Goal: Task Accomplishment & Management: Use online tool/utility

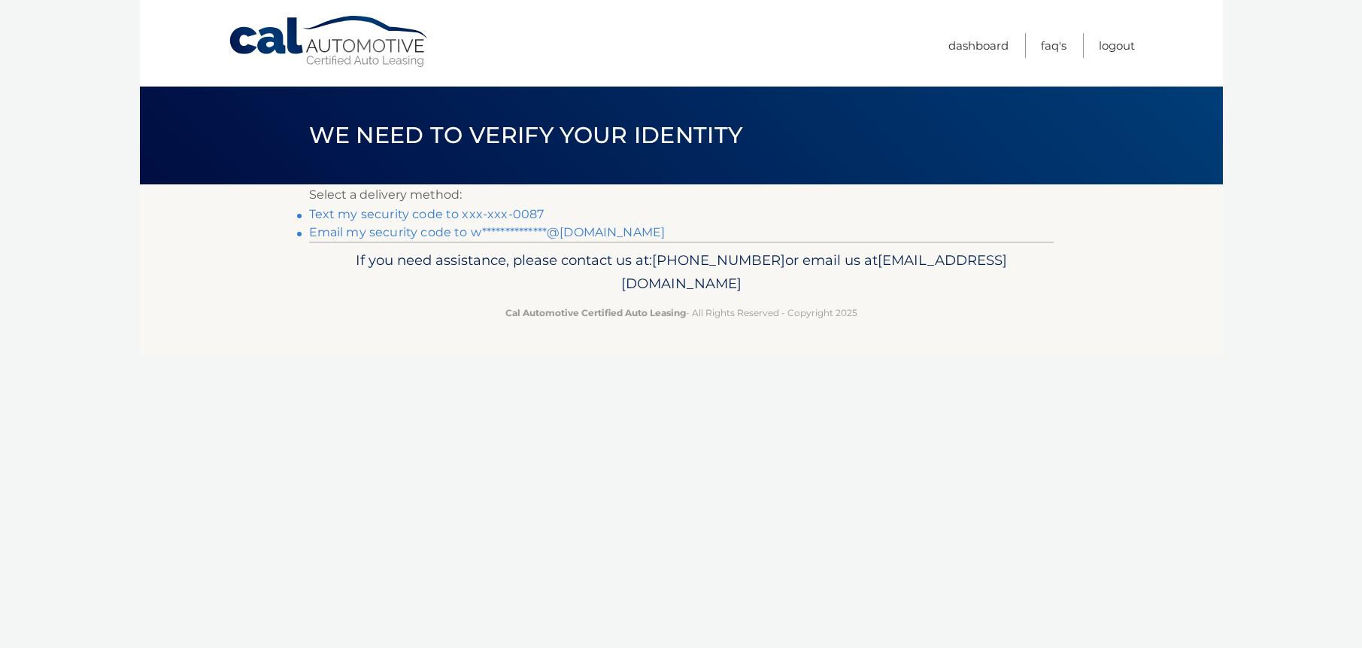
click at [392, 214] on link "Text my security code to xxx-xxx-0087" at bounding box center [426, 214] width 235 height 14
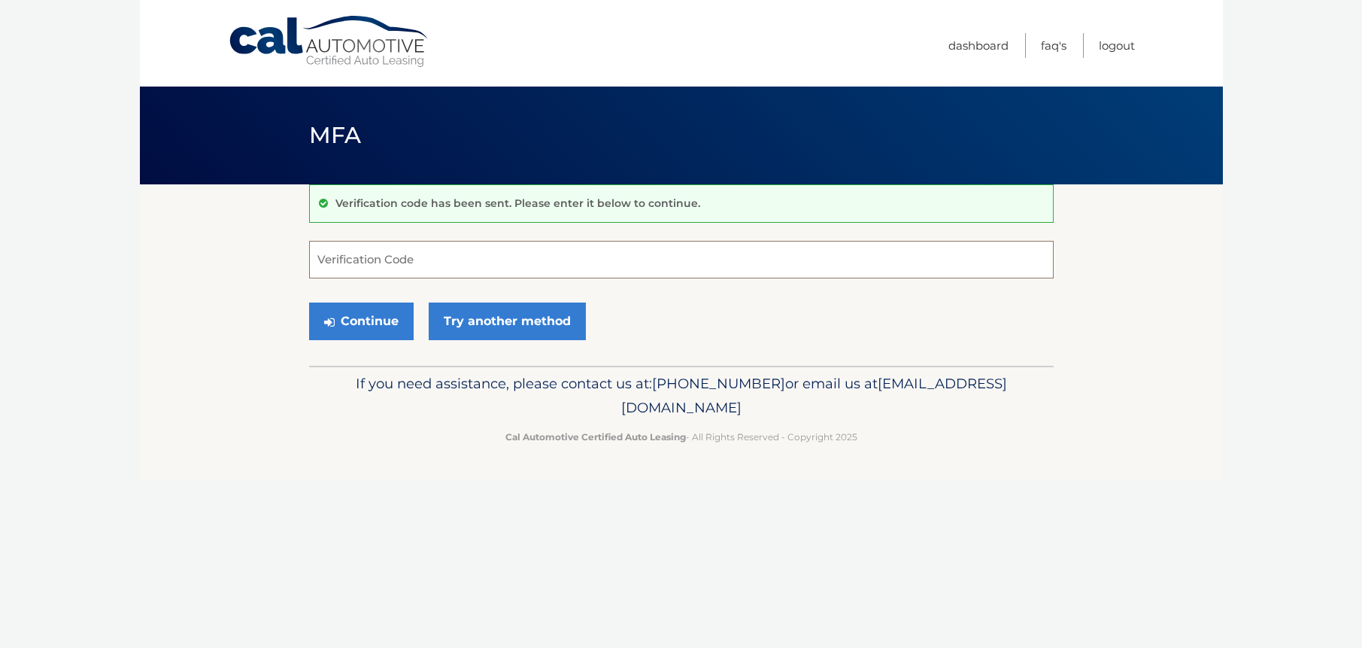
click at [402, 266] on input "Verification Code" at bounding box center [681, 260] width 745 height 38
type input "369231"
click at [354, 314] on button "Continue" at bounding box center [361, 321] width 105 height 38
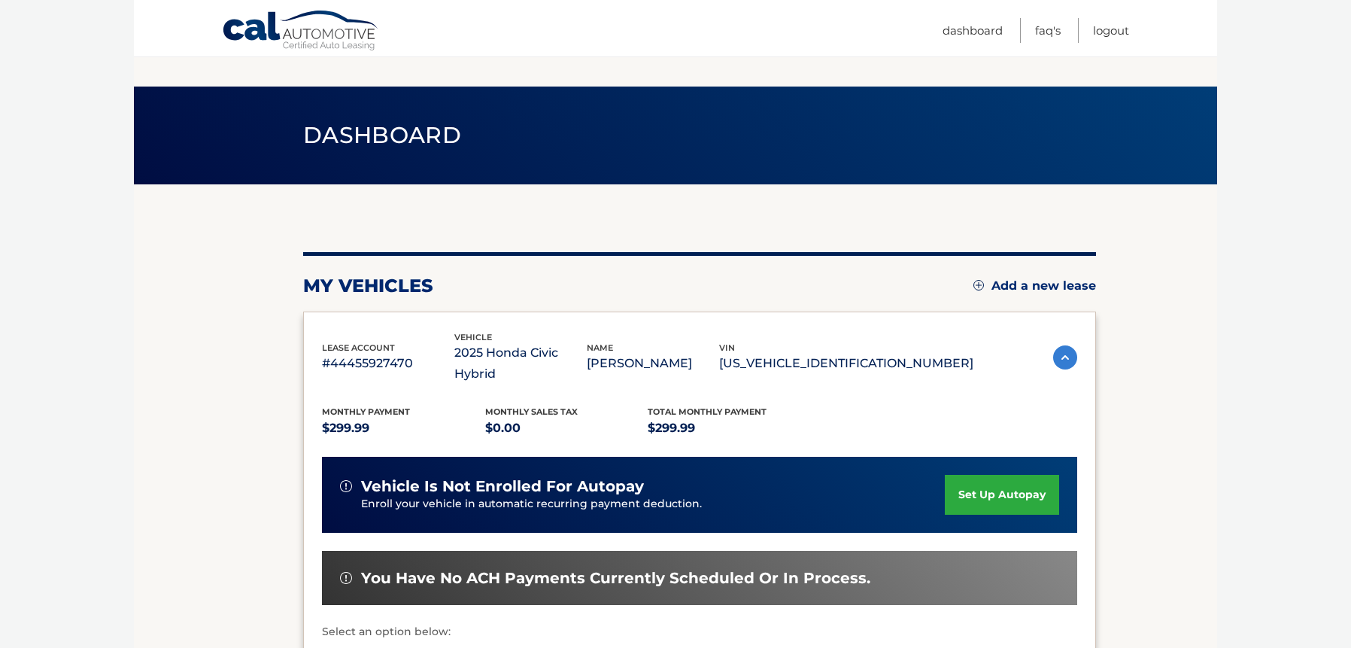
scroll to position [264, 0]
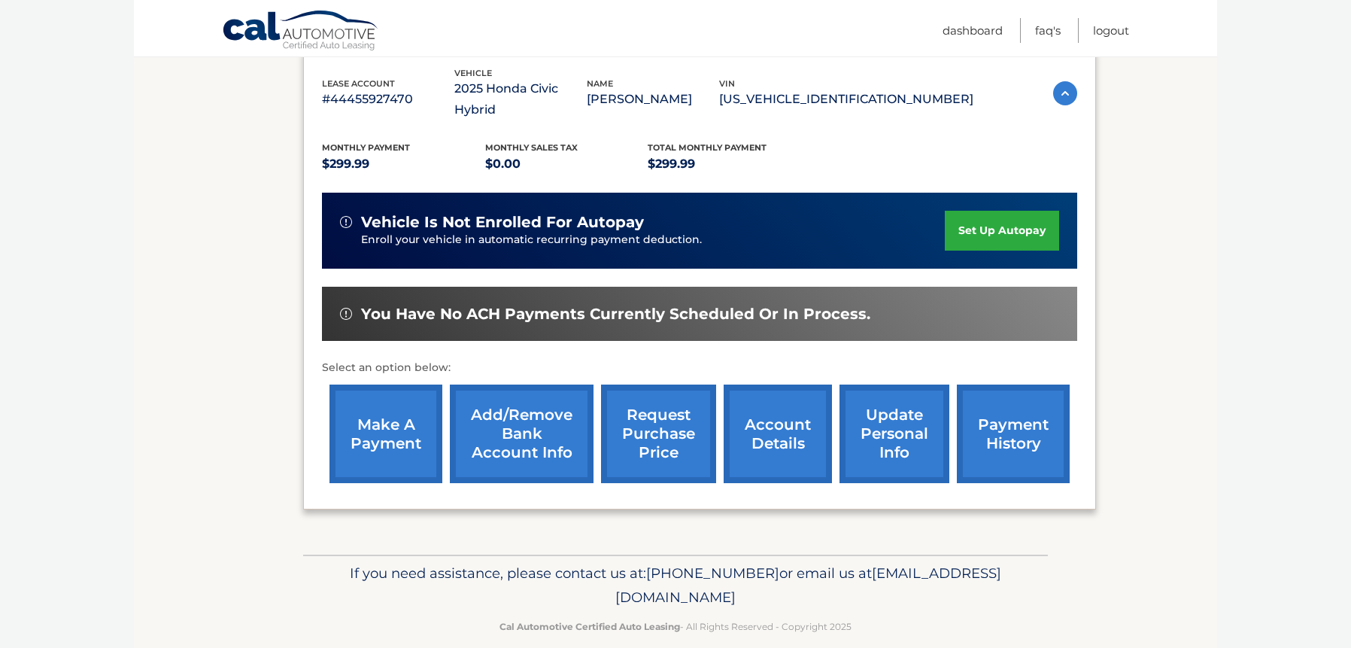
click at [387, 409] on link "make a payment" at bounding box center [385, 433] width 113 height 99
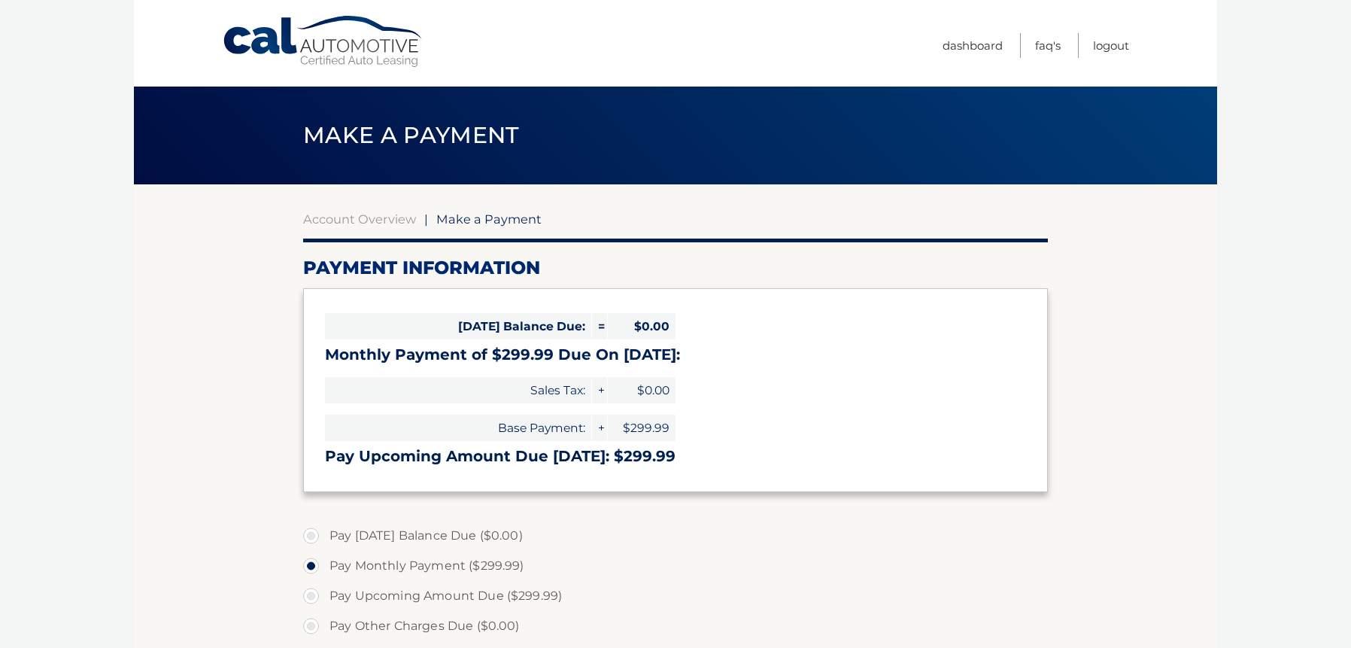
select select "ZjQ1OGM5ZjctYjhhZi00NDNmLTgyNGUtN2U3NTIzYzI2NzY1"
